Goal: Book appointment/travel/reservation

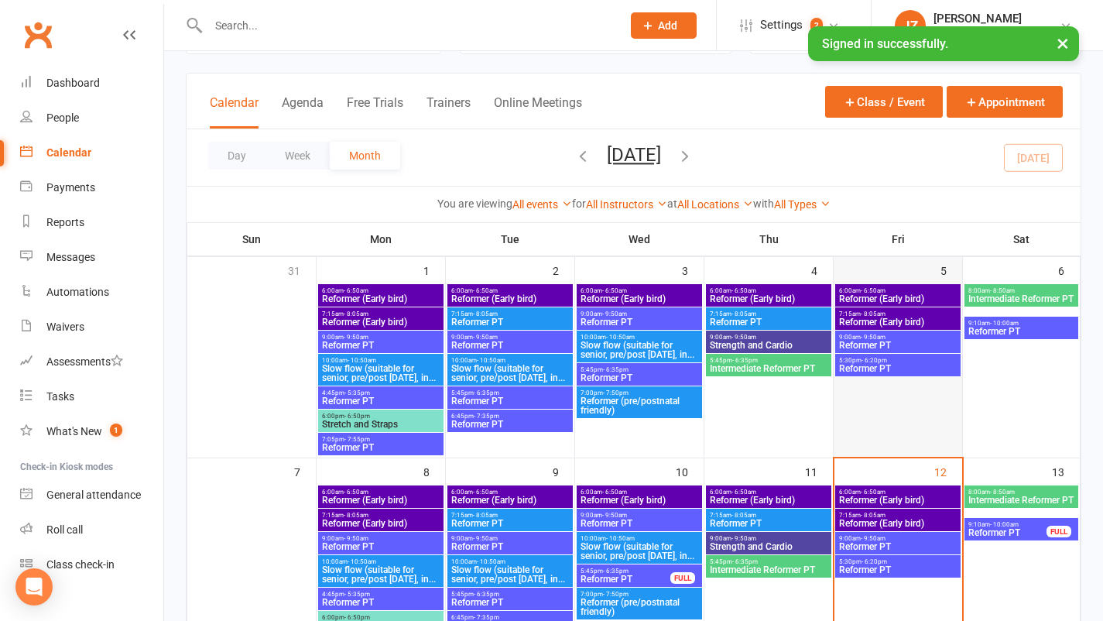
scroll to position [87, 0]
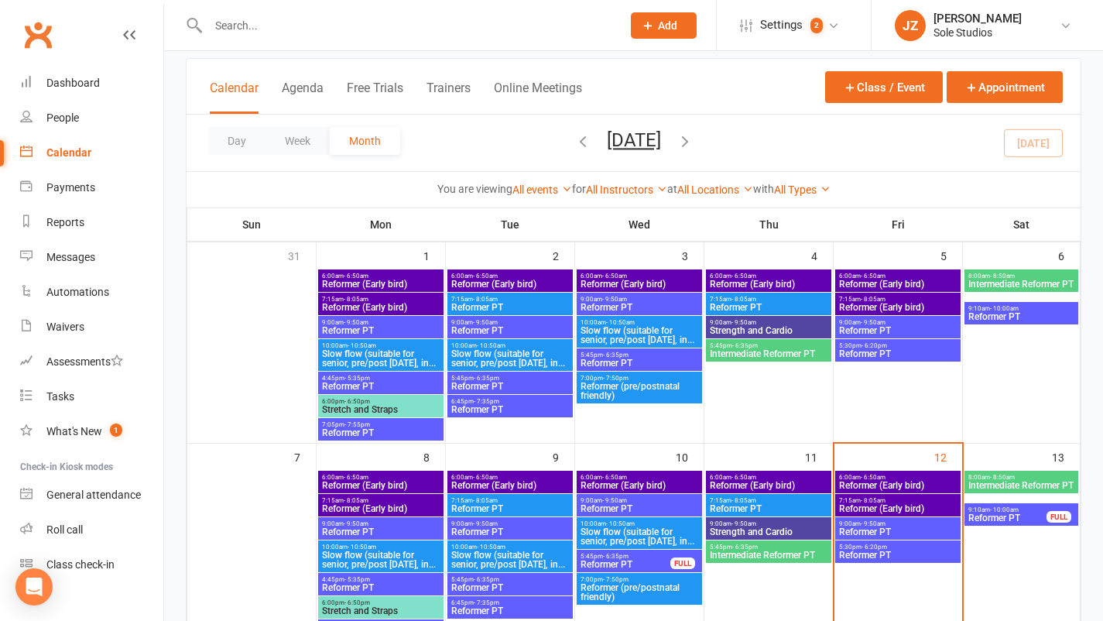
click at [914, 546] on span "5:30pm - 6:20pm" at bounding box center [897, 546] width 119 height 7
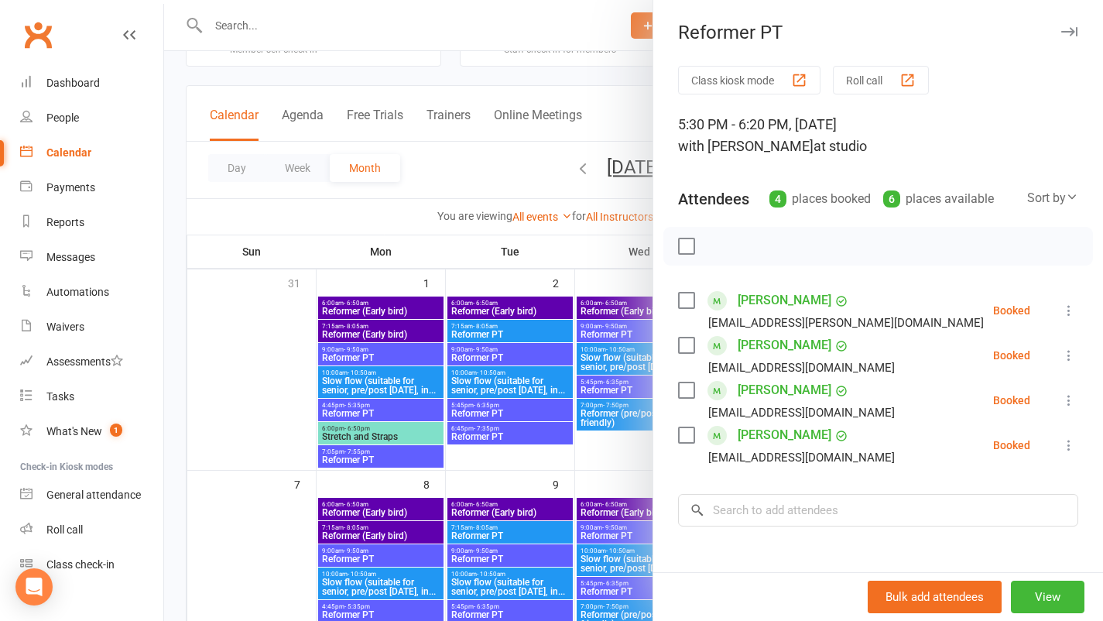
scroll to position [0, 0]
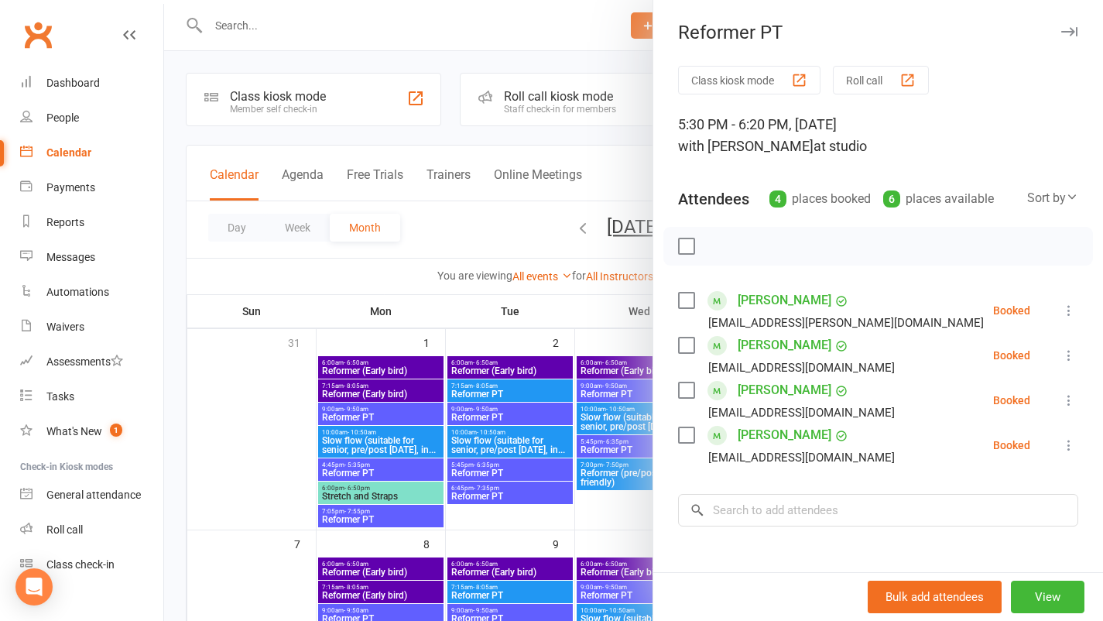
click at [1061, 35] on icon "button" at bounding box center [1069, 31] width 16 height 9
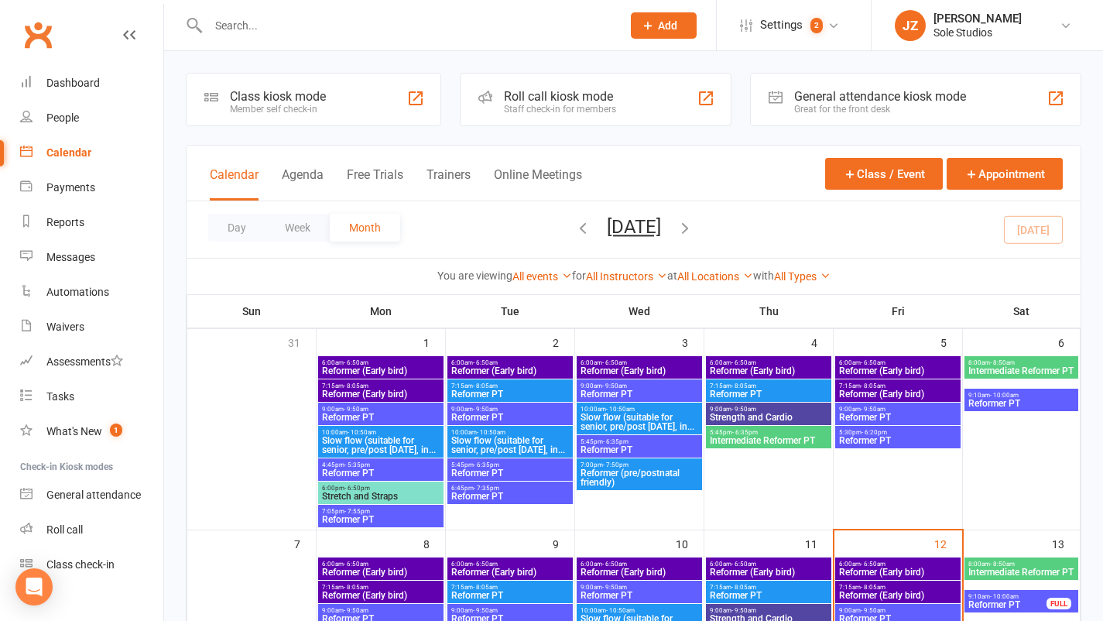
click at [885, 442] on span "Reformer PT" at bounding box center [897, 440] width 119 height 9
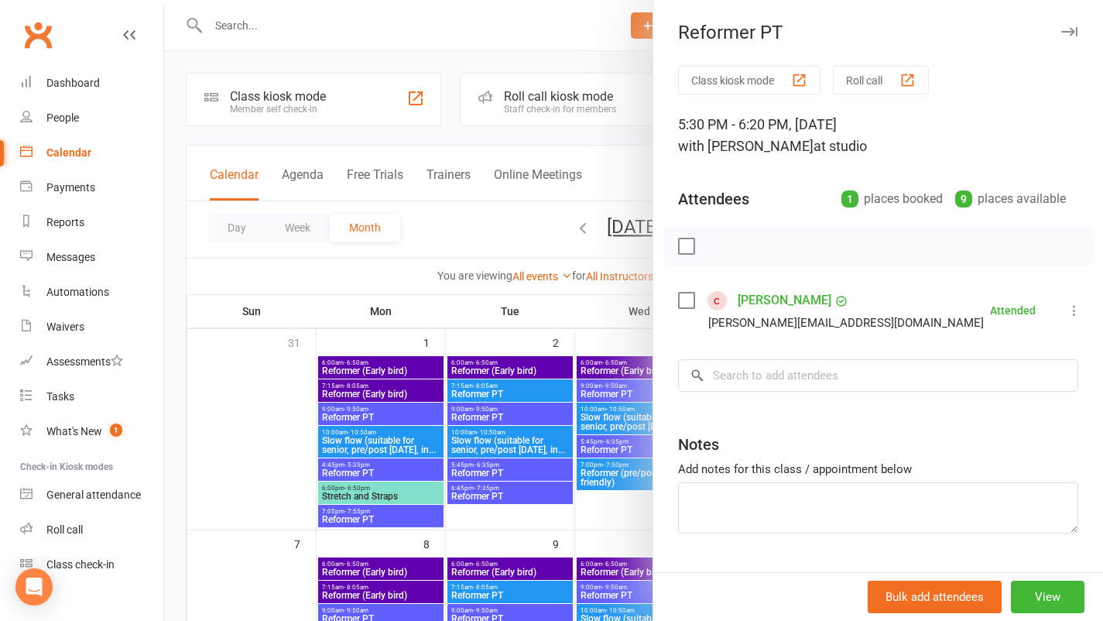
click at [1061, 35] on icon "button" at bounding box center [1069, 31] width 16 height 9
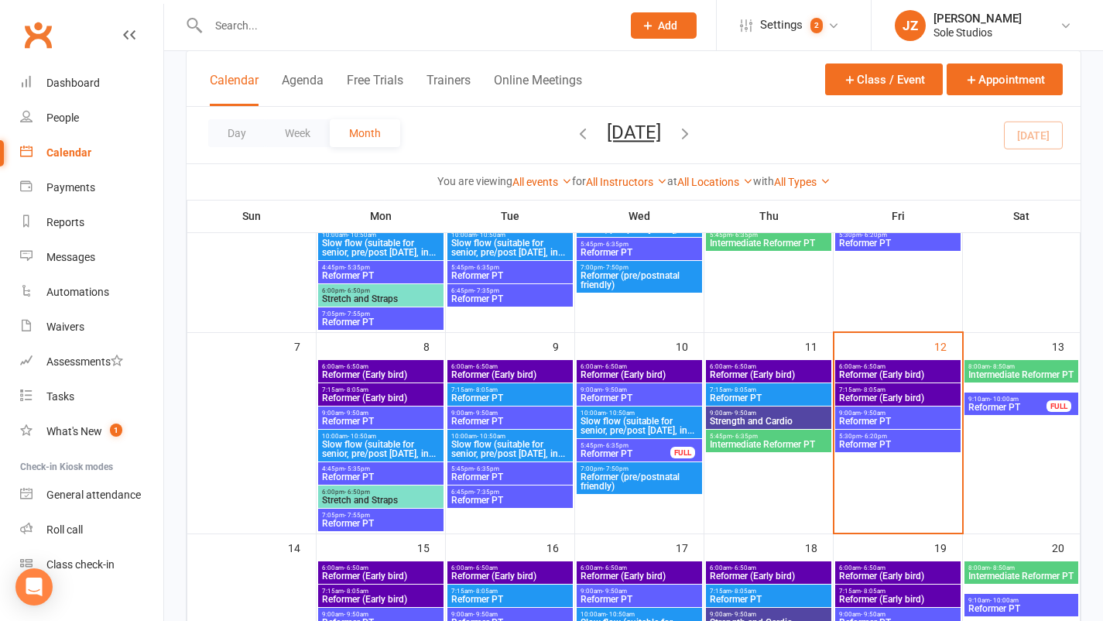
scroll to position [248, 0]
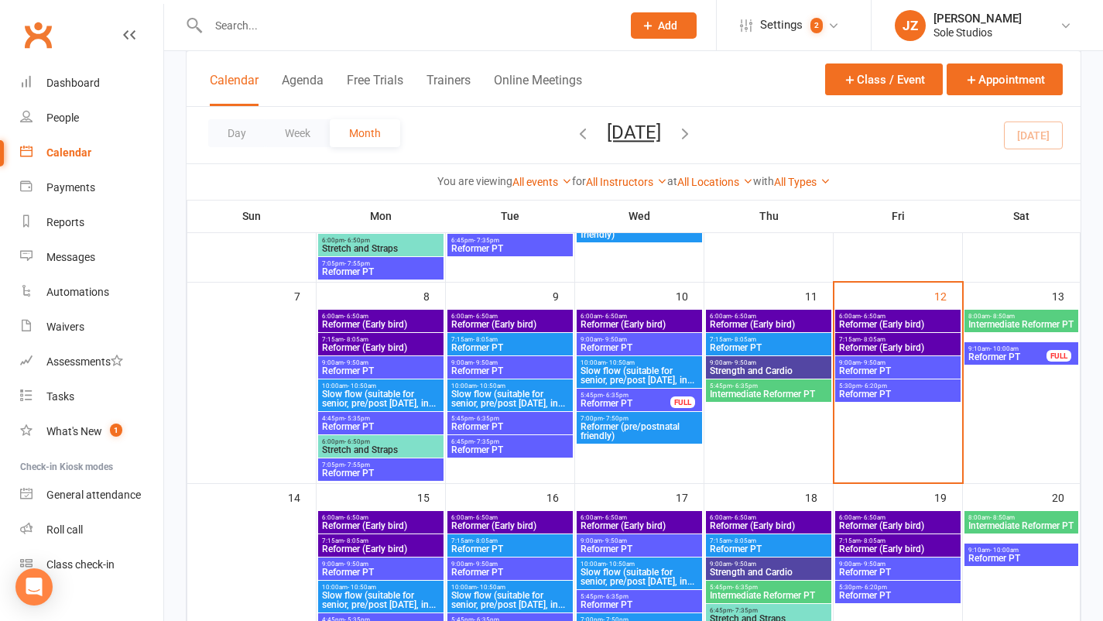
click at [906, 588] on span "5:30pm - 6:20pm" at bounding box center [897, 587] width 119 height 7
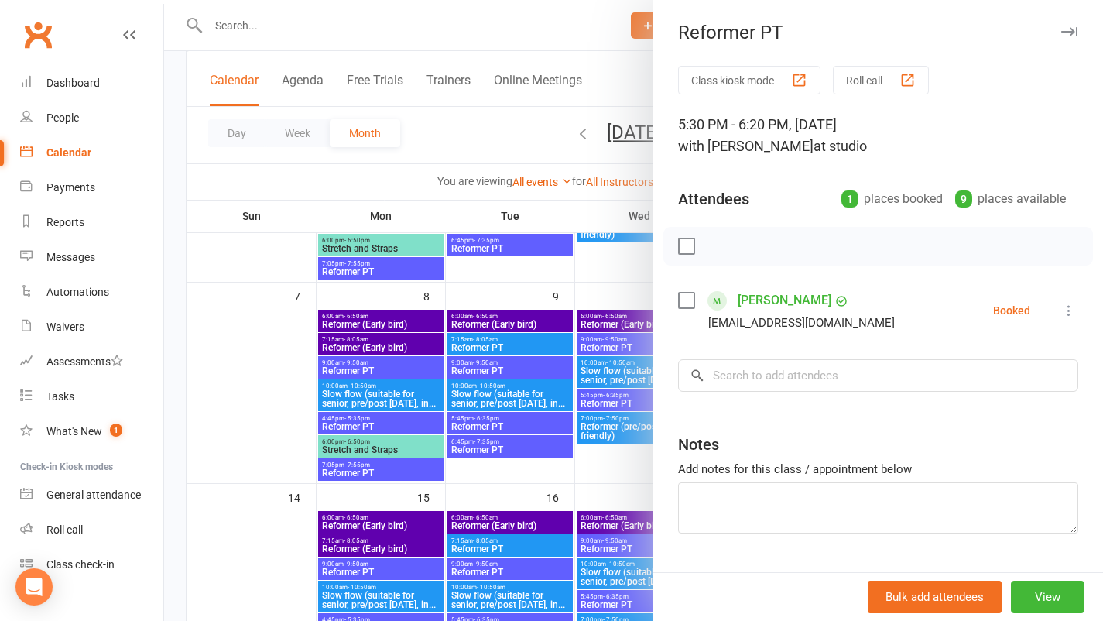
click at [1060, 22] on button "button" at bounding box center [1069, 31] width 19 height 19
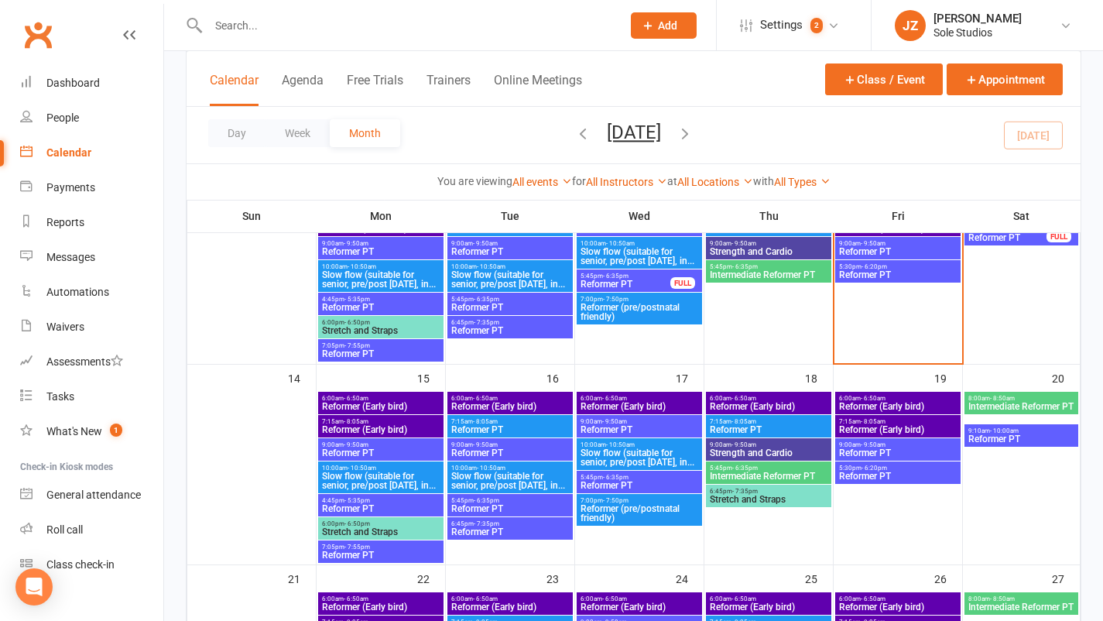
scroll to position [460, 0]
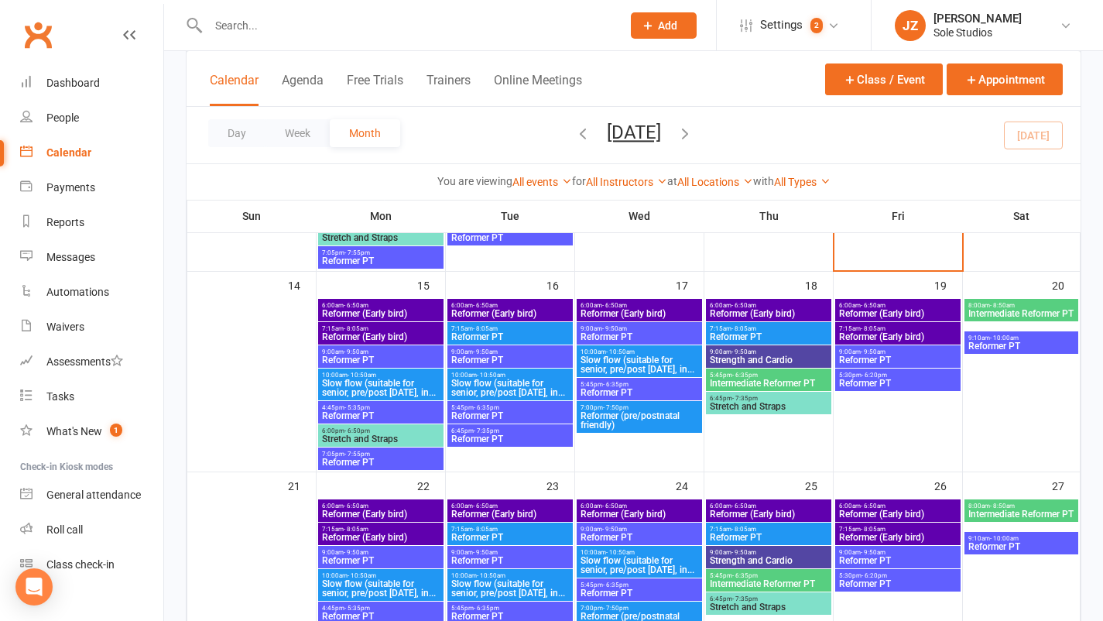
click at [412, 510] on span "Reformer (Early bird)" at bounding box center [380, 513] width 119 height 9
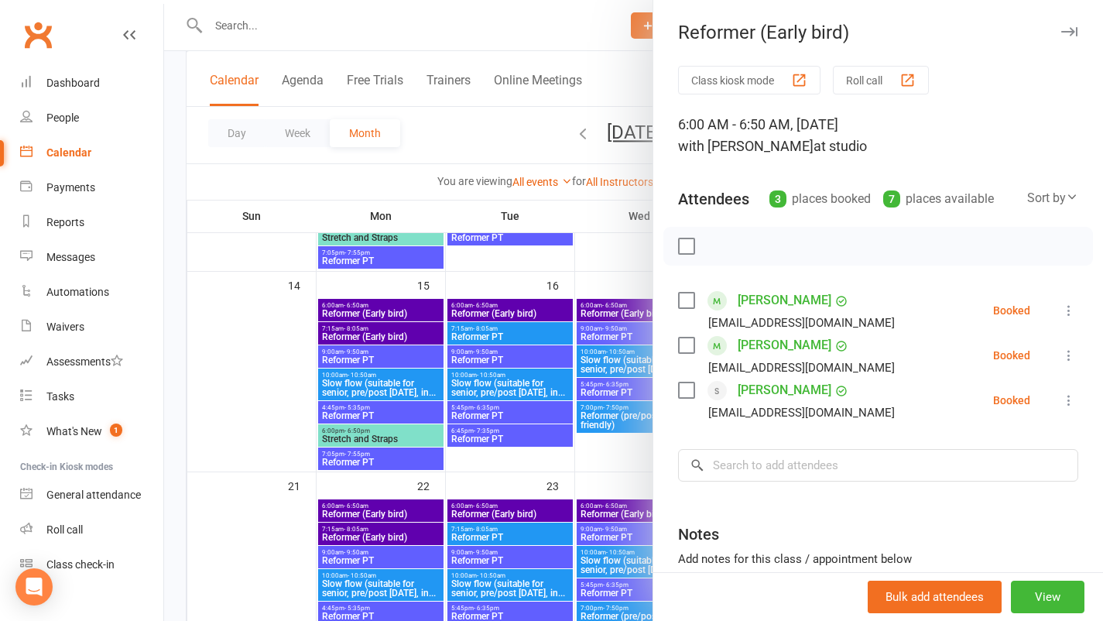
click at [402, 312] on div at bounding box center [633, 310] width 939 height 621
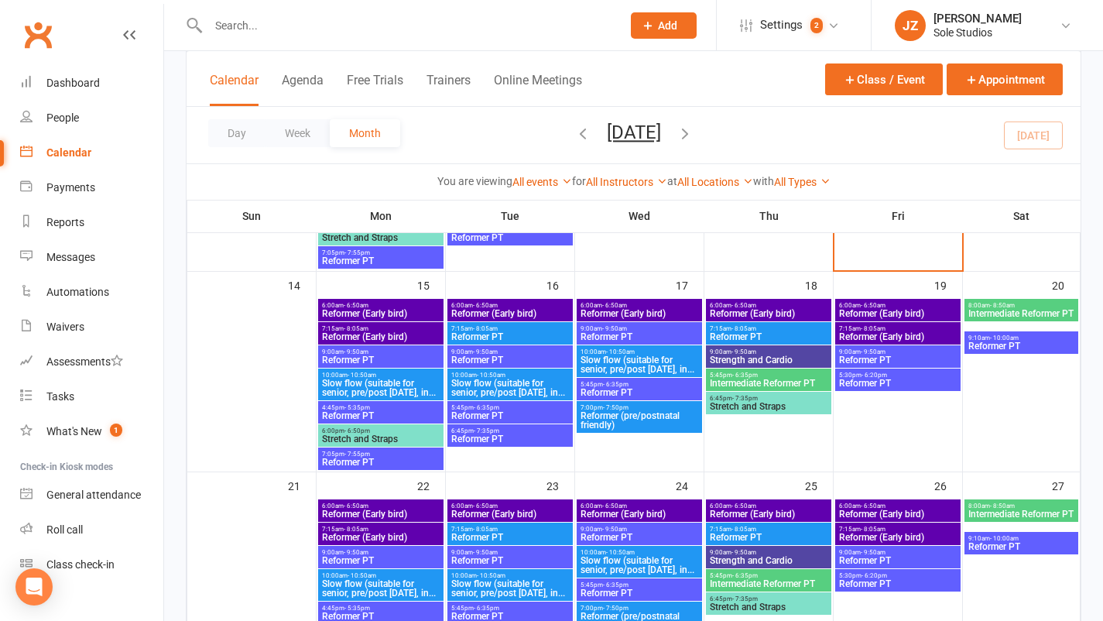
click at [400, 312] on span "Reformer (Early bird)" at bounding box center [380, 313] width 119 height 9
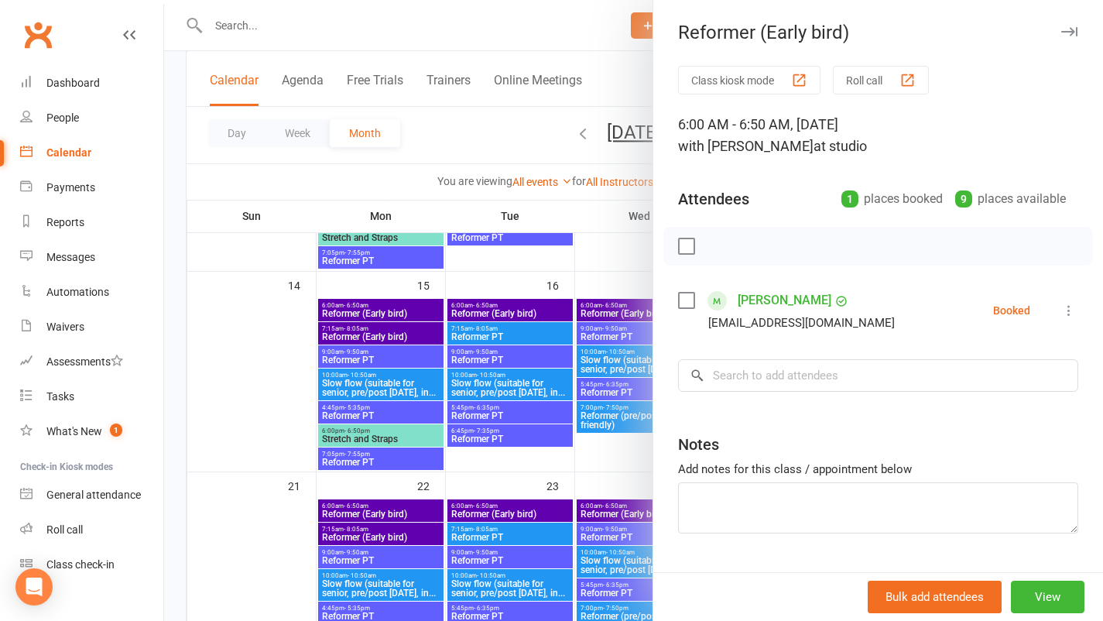
click at [474, 317] on div at bounding box center [633, 310] width 939 height 621
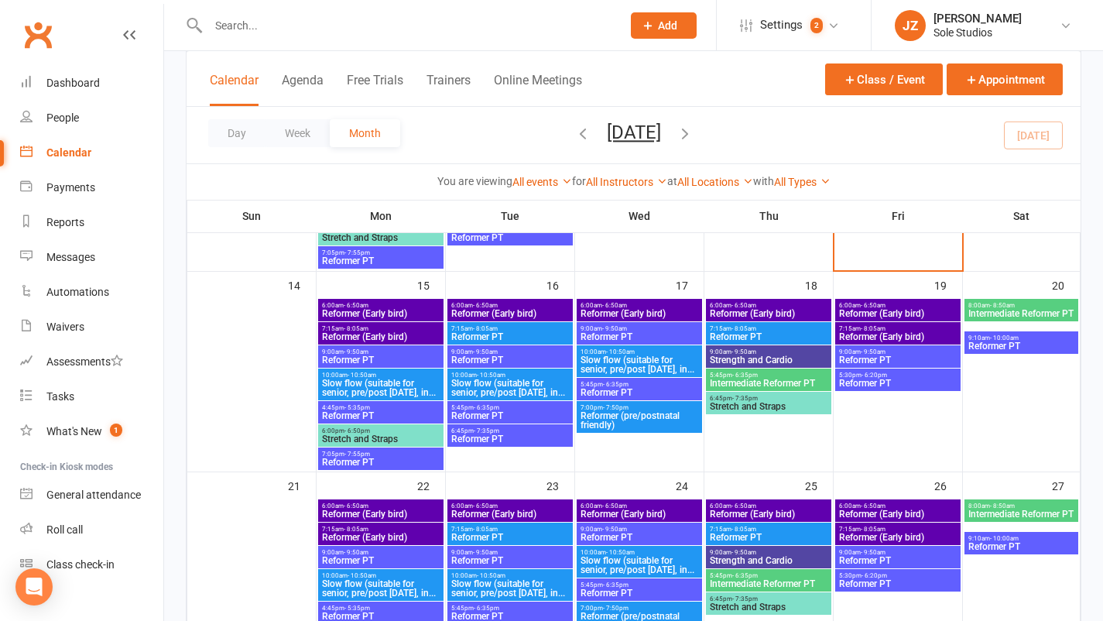
click at [477, 316] on span "Reformer (Early bird)" at bounding box center [509, 313] width 119 height 9
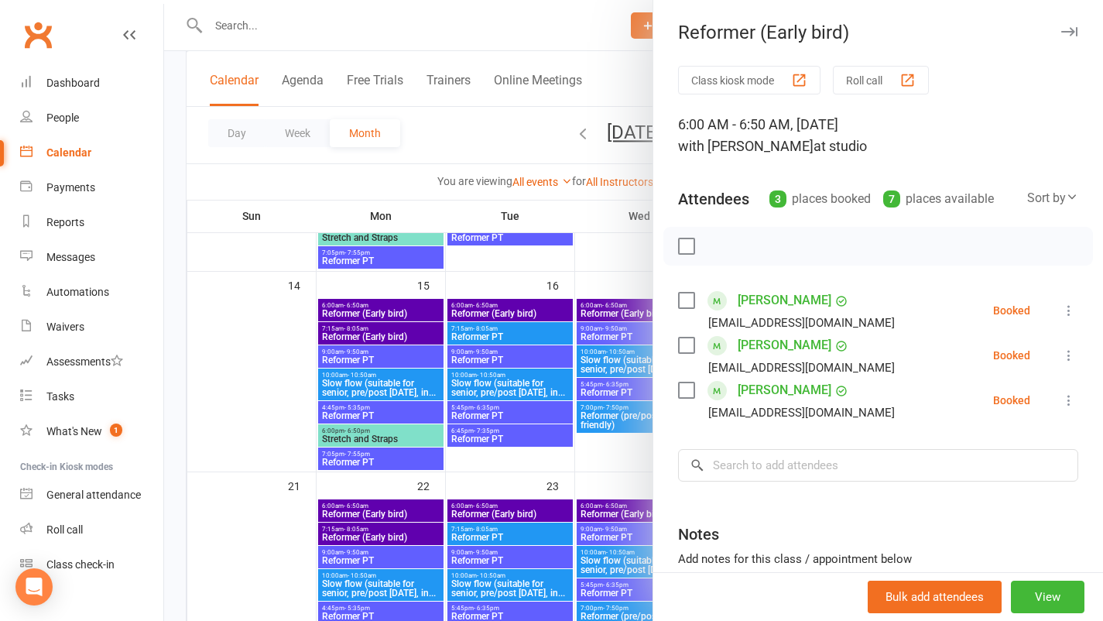
click at [537, 509] on div at bounding box center [633, 310] width 939 height 621
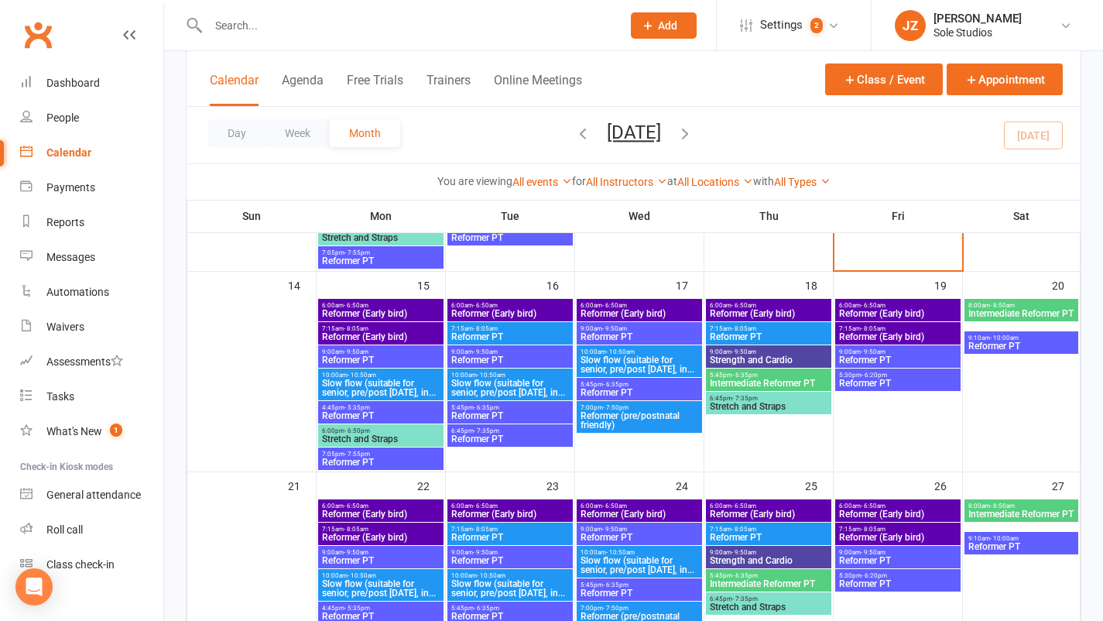
click at [537, 509] on span "Reformer (Early bird)" at bounding box center [509, 513] width 119 height 9
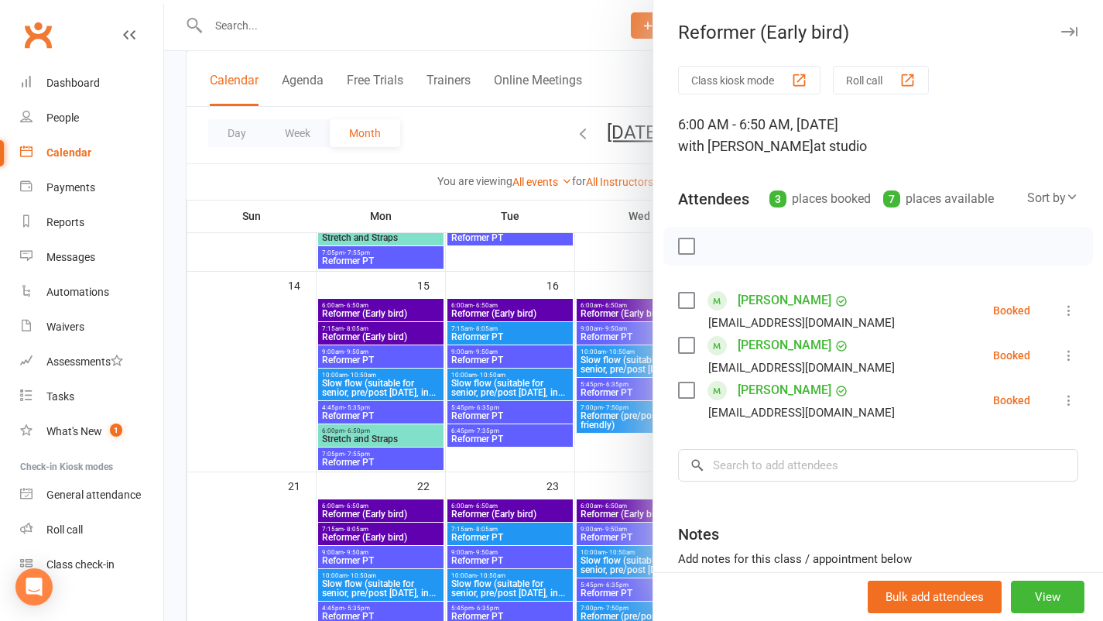
click at [619, 306] on div at bounding box center [633, 310] width 939 height 621
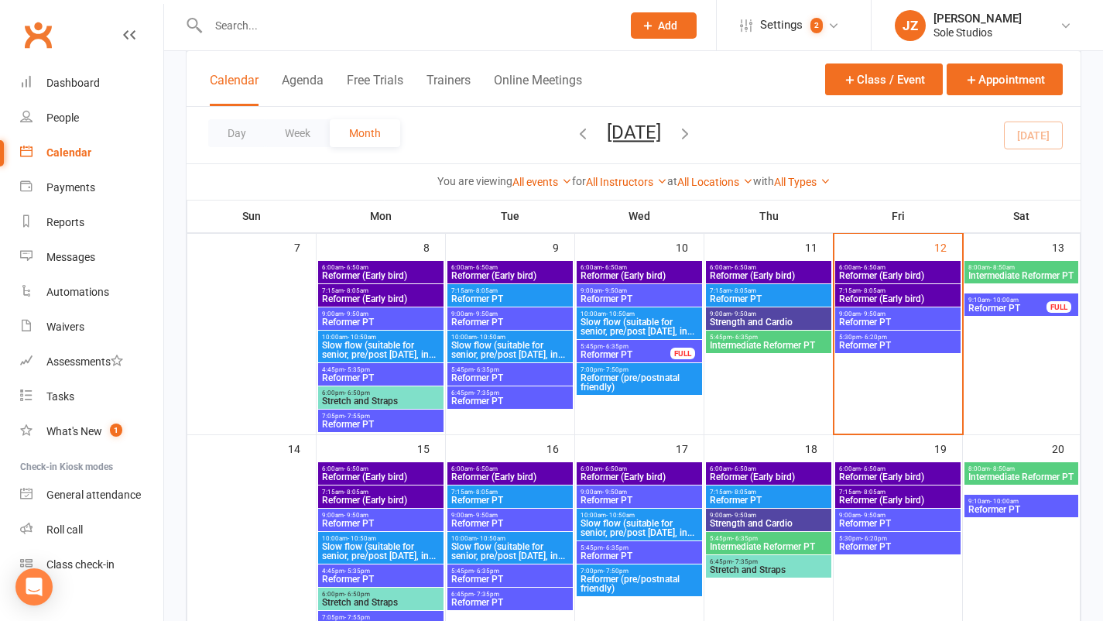
scroll to position [295, 0]
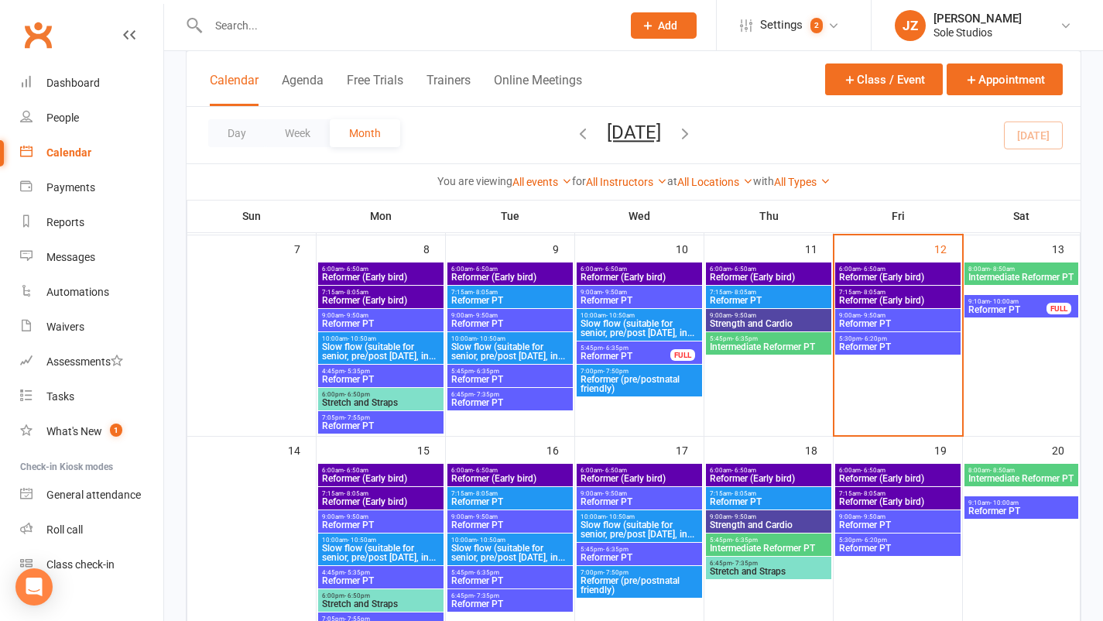
click at [624, 262] on div "6:00am - 6:50am Reformer (Early bird)" at bounding box center [639, 273] width 125 height 22
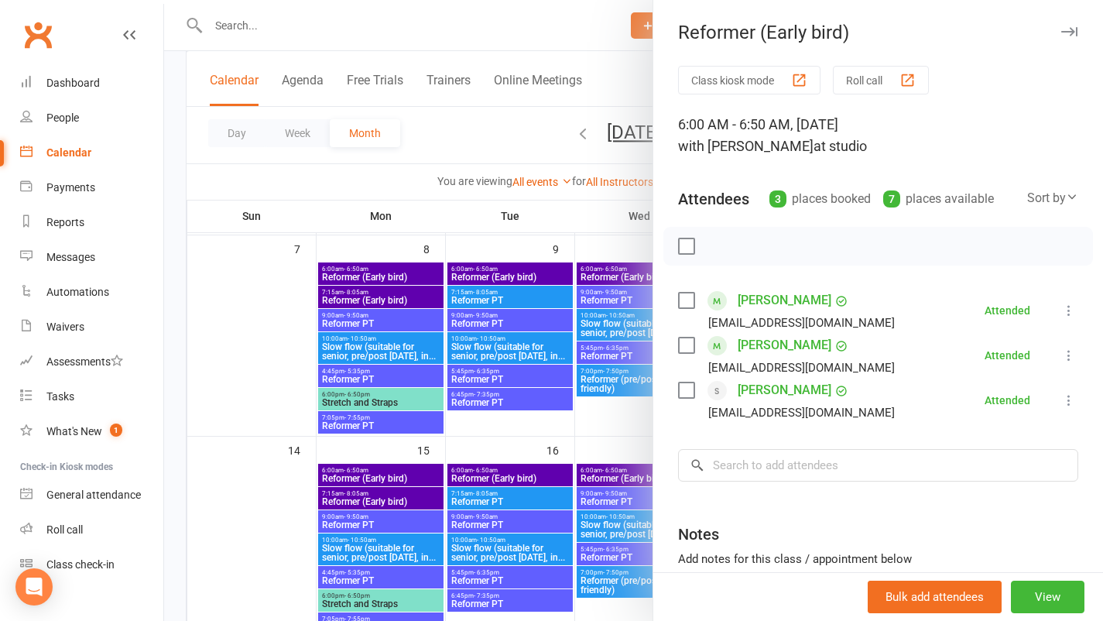
click at [570, 279] on div at bounding box center [633, 310] width 939 height 621
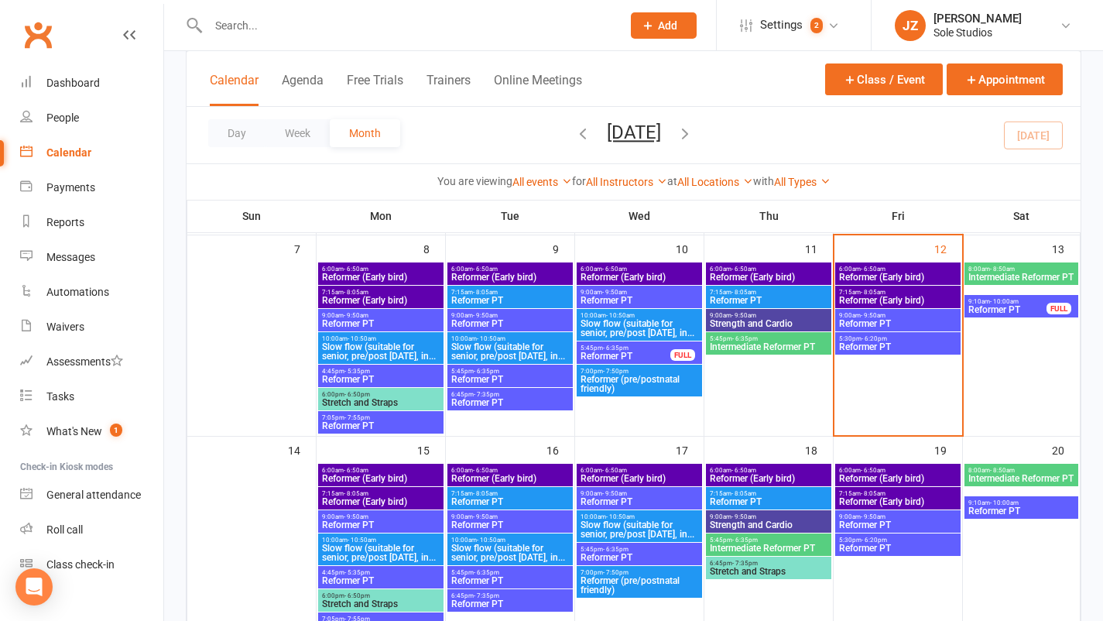
click at [563, 278] on span "Reformer (Early bird)" at bounding box center [509, 276] width 119 height 9
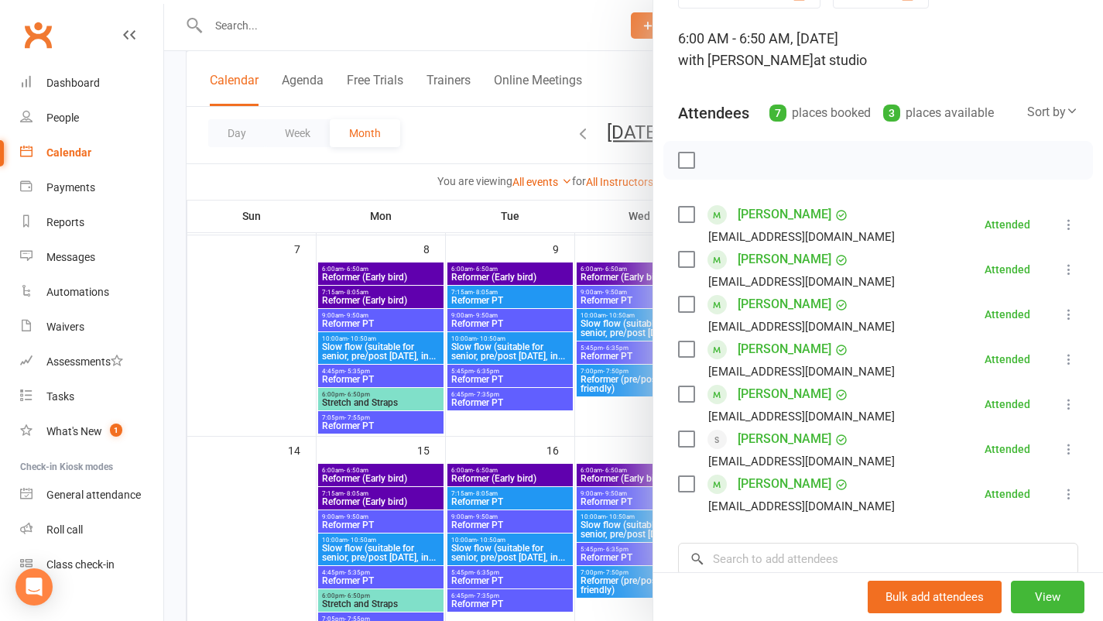
scroll to position [94, 0]
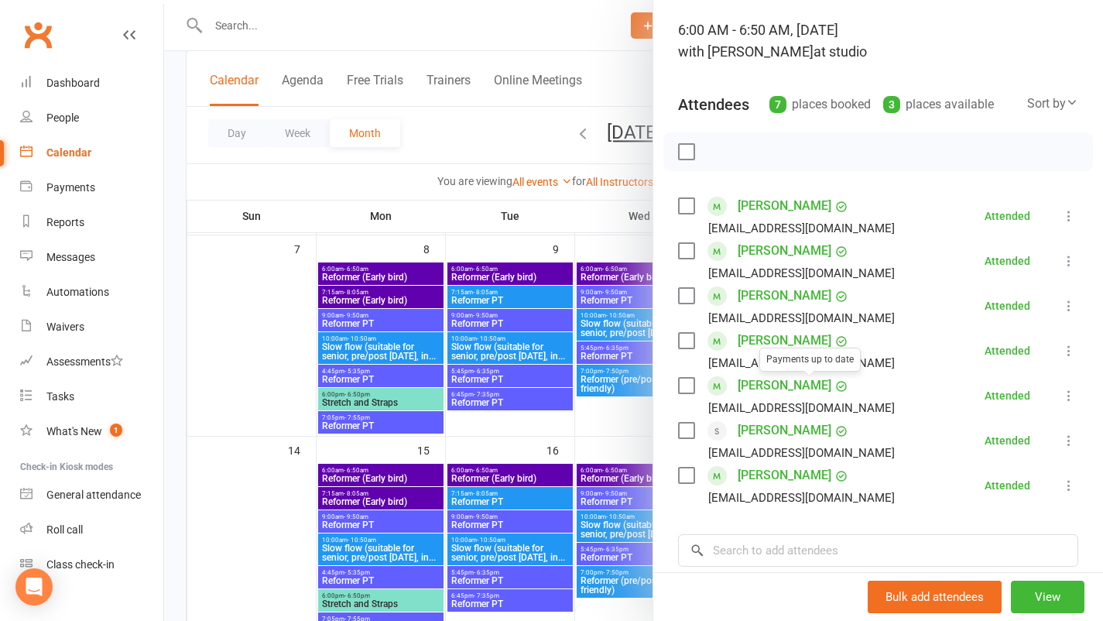
click at [563, 275] on div at bounding box center [633, 310] width 939 height 621
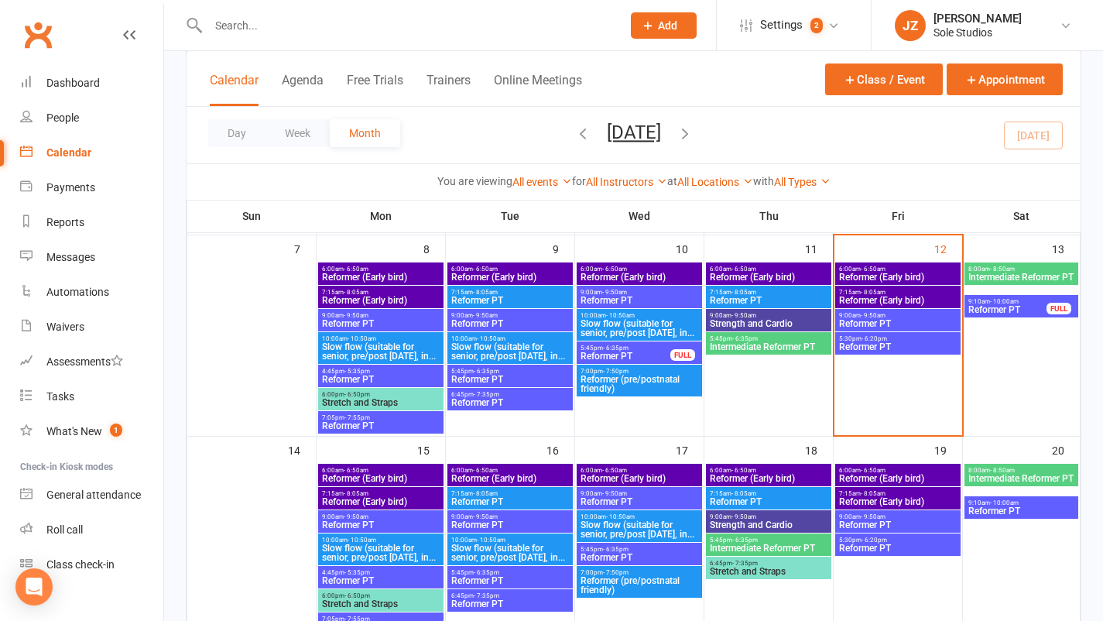
click at [724, 282] on div "6:00am - 6:50am Reformer (Early bird)" at bounding box center [768, 273] width 125 height 22
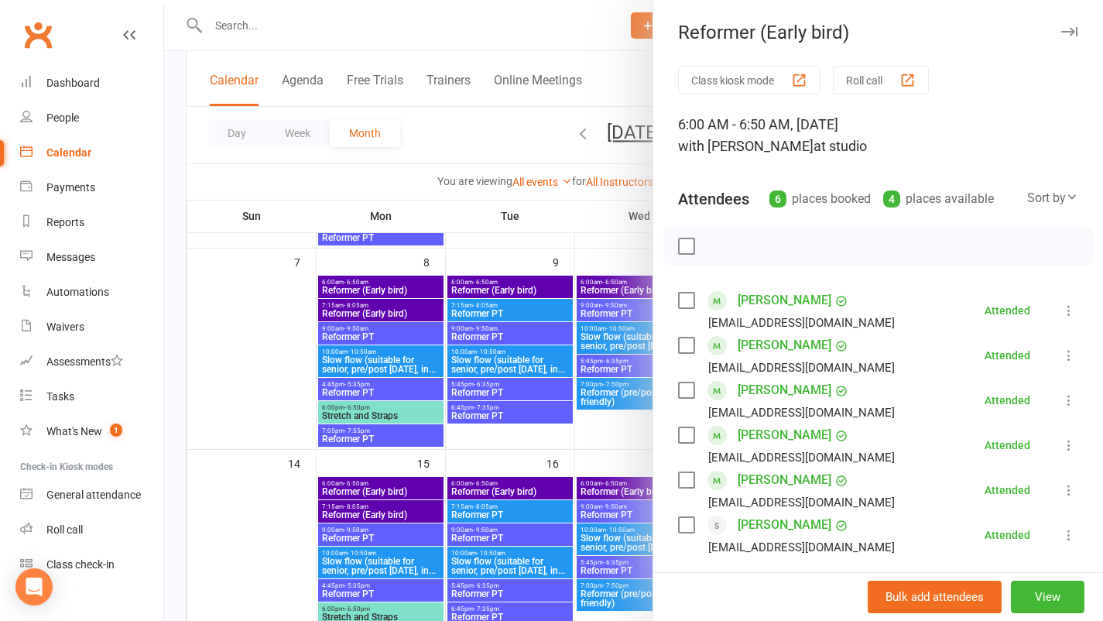
scroll to position [265, 0]
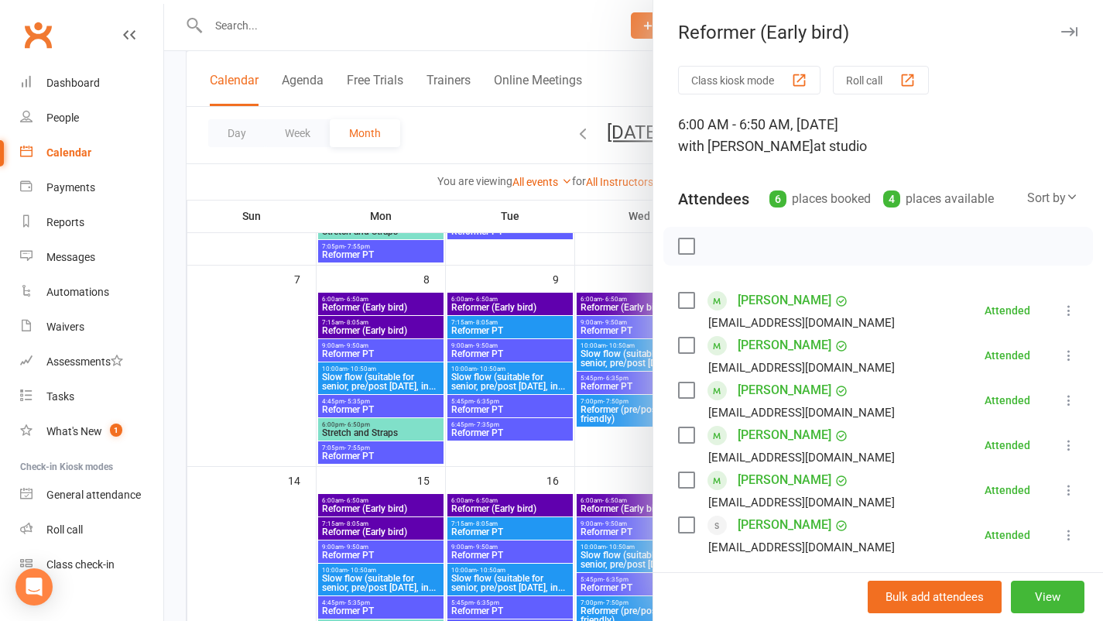
click at [1060, 37] on button "button" at bounding box center [1069, 31] width 19 height 19
